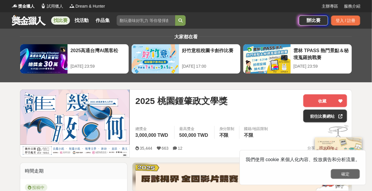
click at [348, 174] on button "確定" at bounding box center [345, 174] width 29 height 10
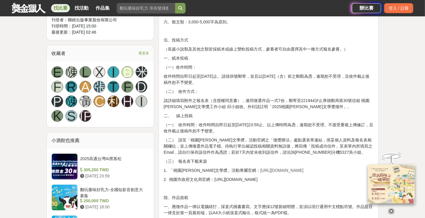
scroll to position [347, 0]
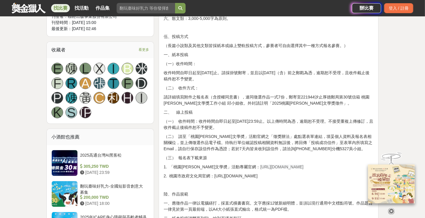
drag, startPoint x: 251, startPoint y: 167, endPoint x: 241, endPoint y: 169, distance: 9.6
click at [241, 169] on p "1. 「桃園[PERSON_NAME]文學奬」活動專屬官網： [URL][DOMAIN_NAME]" at bounding box center [269, 167] width 210 height 6
click at [261, 166] on span "[URL][DOMAIN_NAME]" at bounding box center [282, 167] width 43 height 5
click at [261, 168] on span "[URL][DOMAIN_NAME]" at bounding box center [282, 167] width 43 height 5
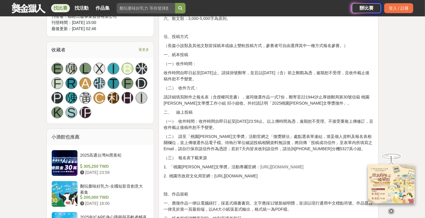
drag, startPoint x: 238, startPoint y: 166, endPoint x: 297, endPoint y: 164, distance: 58.2
click at [297, 164] on p "1. 「桃園[PERSON_NAME]文學奬」活動專屬官網： [URL][DOMAIN_NAME]" at bounding box center [269, 167] width 210 height 6
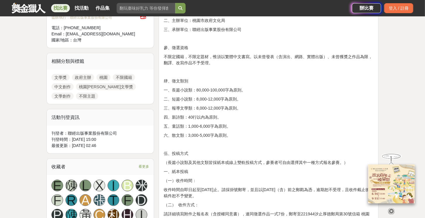
scroll to position [230, 0]
click at [407, 4] on div "登入 / 註冊" at bounding box center [398, 8] width 29 height 10
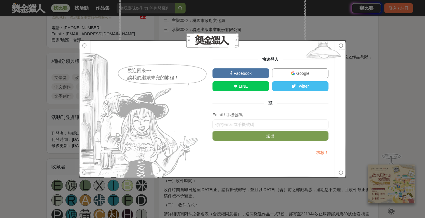
click at [291, 73] on img at bounding box center [293, 73] width 4 height 4
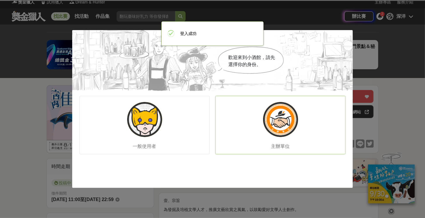
scroll to position [0, 0]
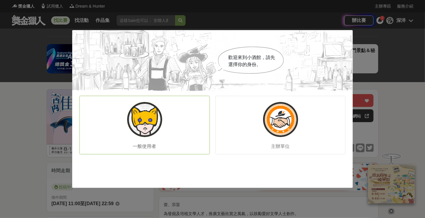
click at [129, 111] on div "一般使用者" at bounding box center [145, 125] width 130 height 58
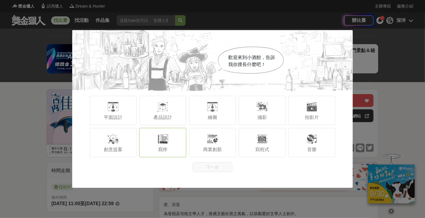
click at [163, 143] on div at bounding box center [163, 139] width 12 height 12
click at [258, 147] on span "寫程式" at bounding box center [262, 149] width 14 height 5
click at [213, 165] on button "下一步" at bounding box center [213, 167] width 40 height 10
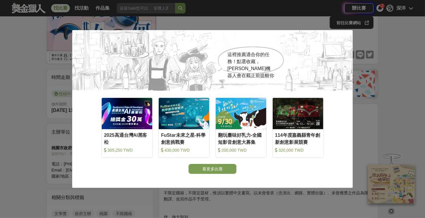
scroll to position [134, 0]
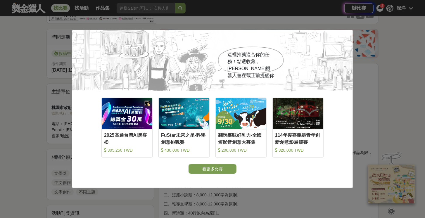
click at [314, 197] on div "這裡推薦適合你的任務！點選收藏，[PERSON_NAME]機器人會在截止前提醒你 收藏 2025高通台灣AI黑客松 305,250 TWD 收藏 FuStar…" at bounding box center [212, 109] width 425 height 218
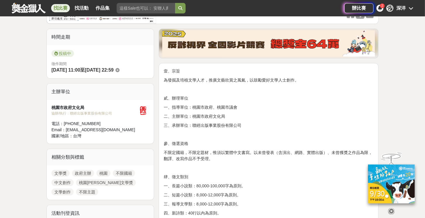
click at [392, 211] on icon at bounding box center [391, 211] width 6 height 6
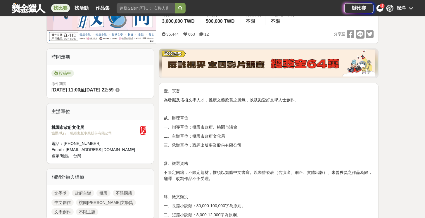
scroll to position [67, 0]
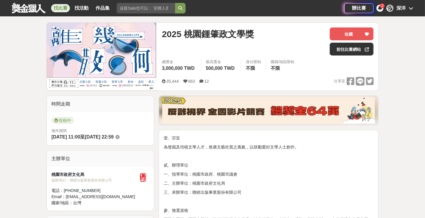
click at [409, 9] on div "深 深洋" at bounding box center [400, 8] width 27 height 7
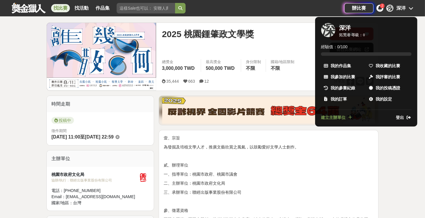
click at [409, 9] on div at bounding box center [212, 109] width 425 height 218
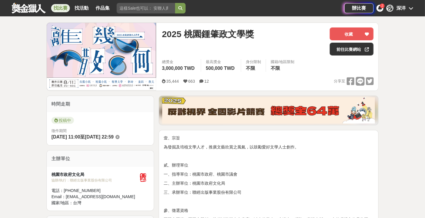
click at [382, 10] on icon at bounding box center [380, 8] width 4 height 5
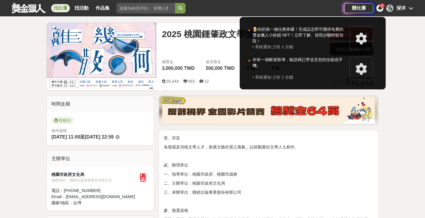
click at [382, 10] on icon at bounding box center [380, 8] width 4 height 5
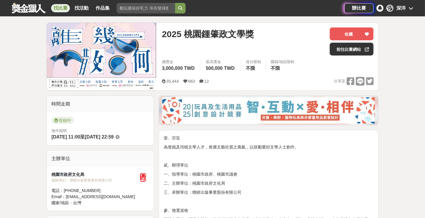
click at [382, 10] on icon at bounding box center [380, 8] width 4 height 5
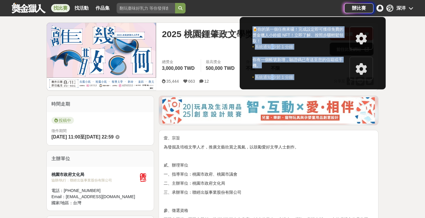
click at [382, 10] on div at bounding box center [212, 109] width 425 height 218
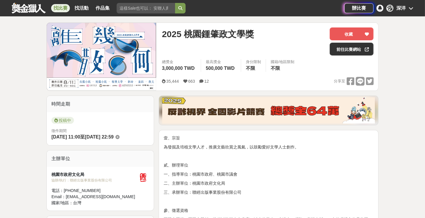
click at [382, 10] on icon at bounding box center [380, 8] width 4 height 5
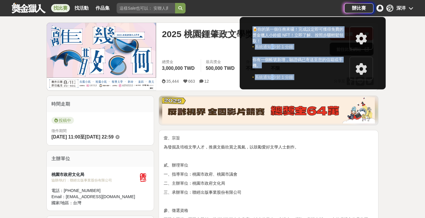
click at [382, 10] on div at bounding box center [212, 109] width 425 height 218
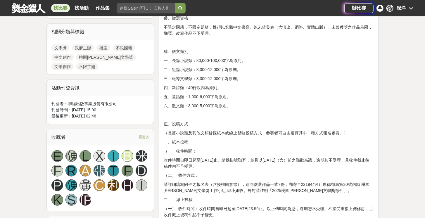
scroll to position [284, 0]
